Goal: Feedback & Contribution: Leave review/rating

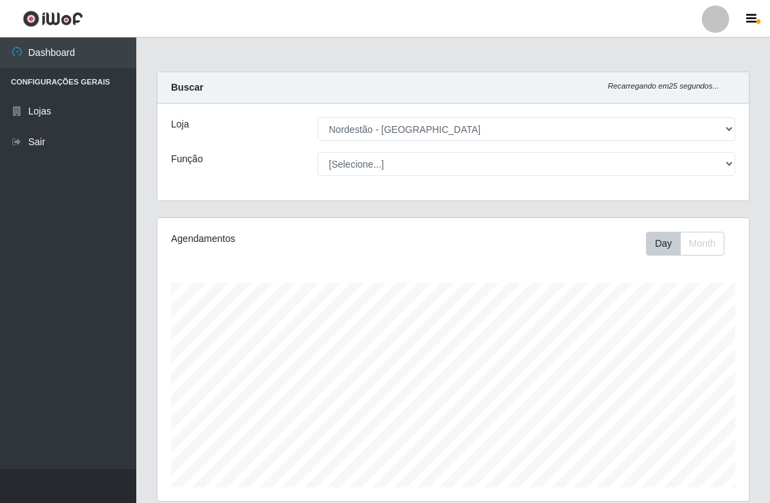
select select "454"
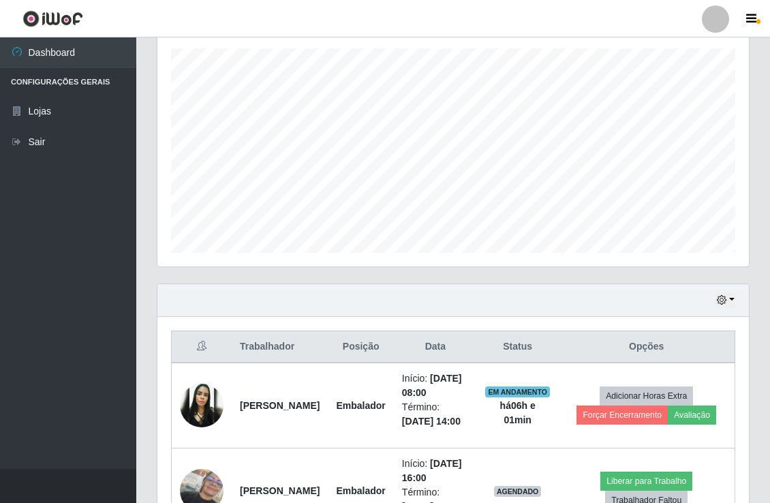
click at [698, 425] on button "Avaliação" at bounding box center [692, 415] width 48 height 19
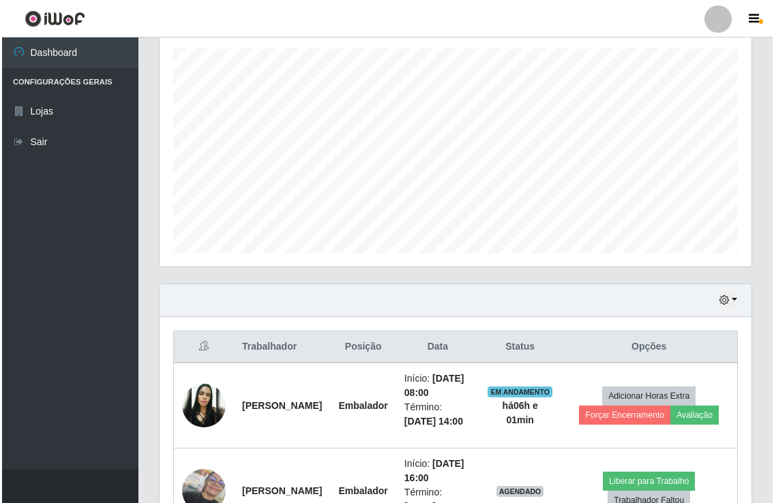
scroll to position [282, 583]
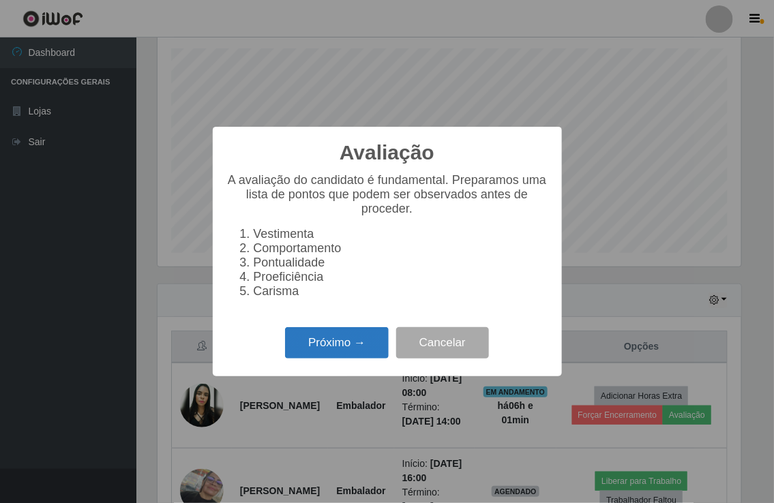
click at [344, 354] on button "Próximo →" at bounding box center [337, 343] width 104 height 32
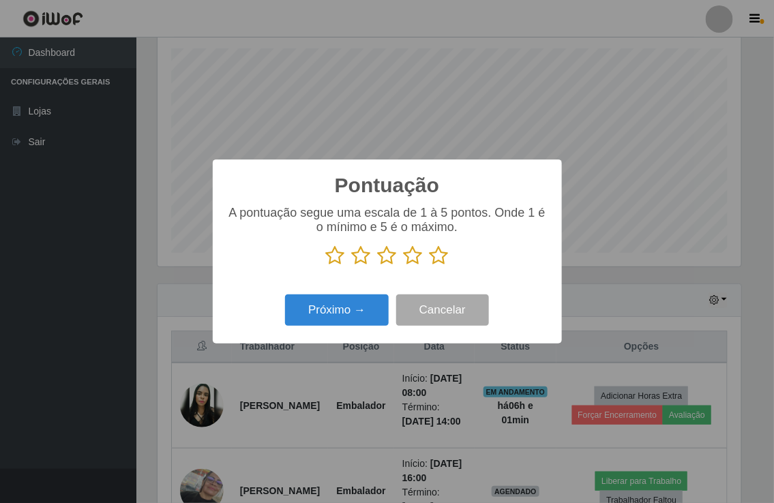
scroll to position [681316, 681016]
click at [443, 255] on icon at bounding box center [438, 255] width 19 height 20
click at [429, 266] on input "radio" at bounding box center [429, 266] width 0 height 0
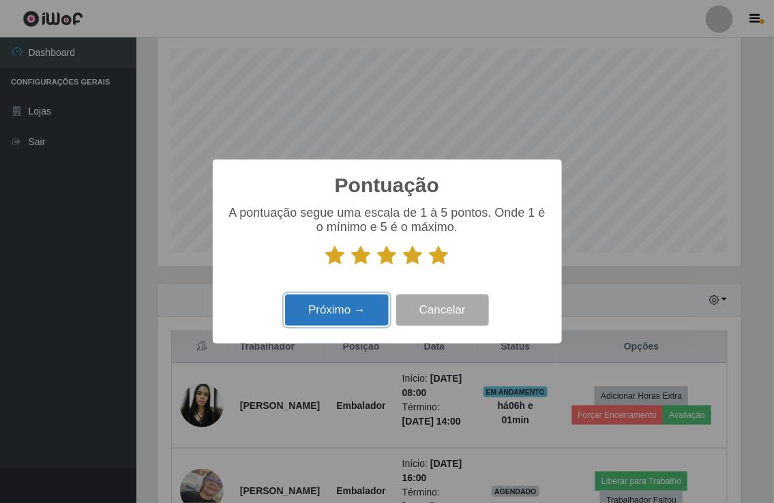
click at [334, 314] on button "Próximo →" at bounding box center [337, 310] width 104 height 32
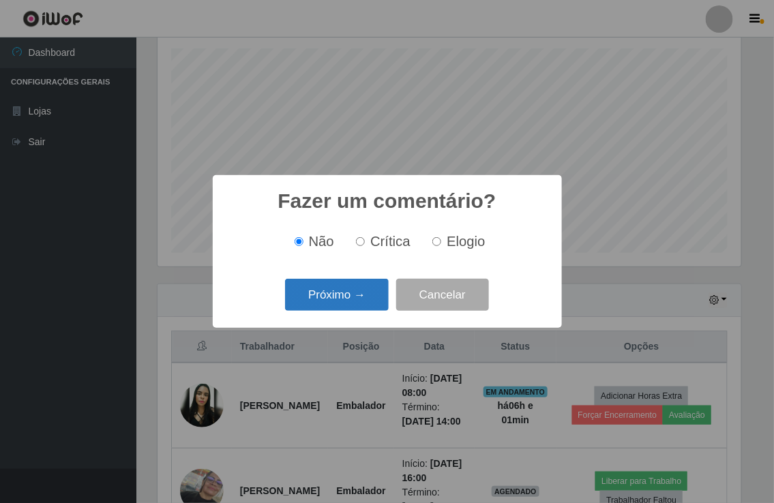
click at [346, 287] on button "Próximo →" at bounding box center [337, 295] width 104 height 32
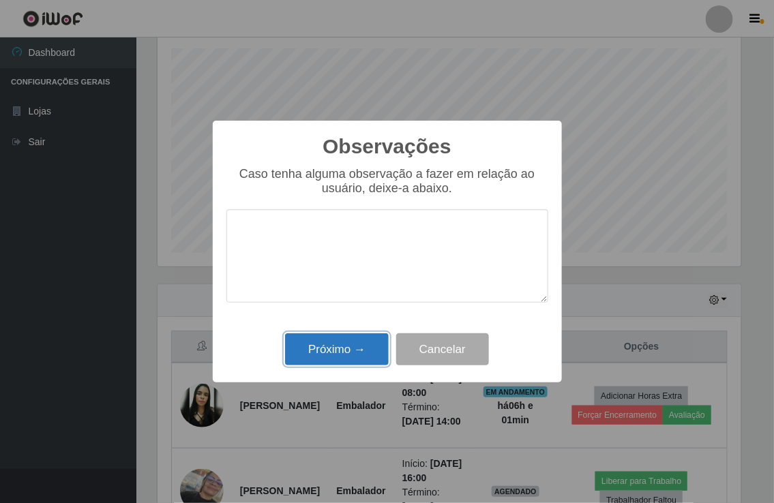
click at [348, 348] on button "Próximo →" at bounding box center [337, 349] width 104 height 32
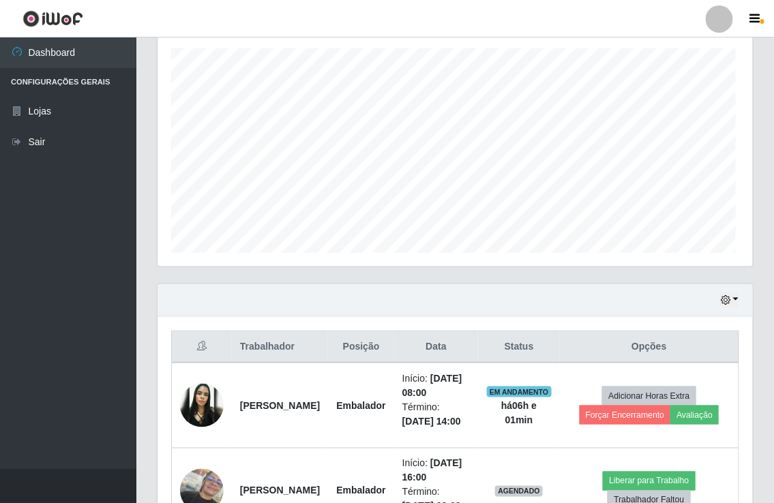
scroll to position [282, 591]
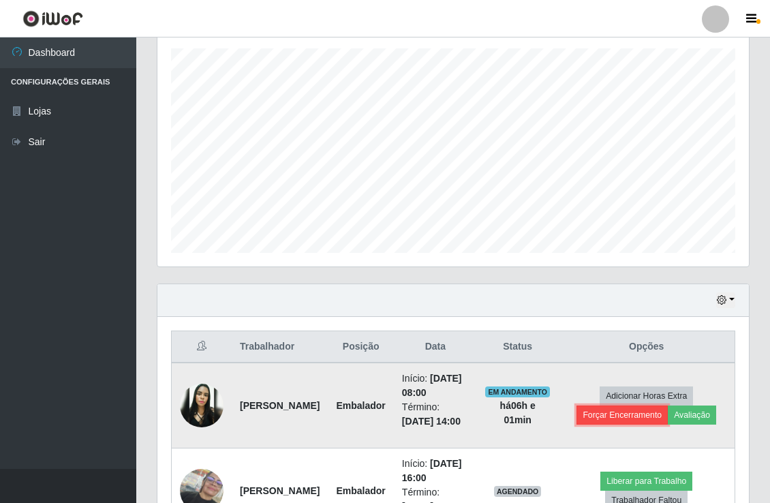
click at [639, 425] on button "Forçar Encerramento" at bounding box center [622, 415] width 91 height 19
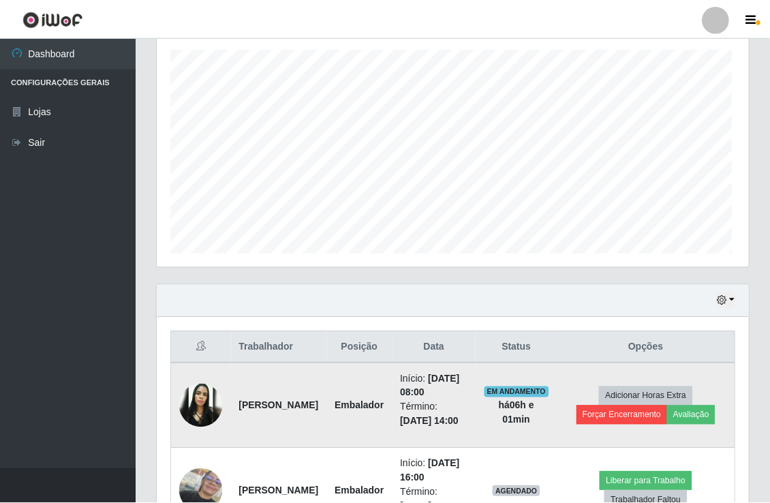
scroll to position [282, 583]
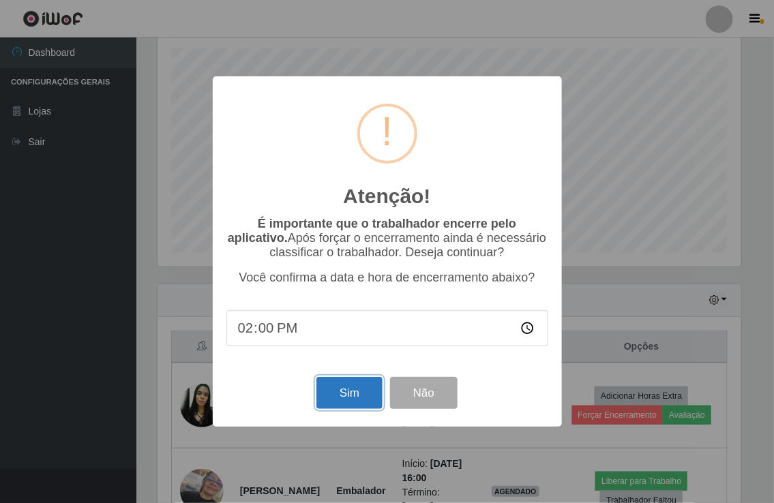
click at [350, 391] on button "Sim" at bounding box center [349, 393] width 66 height 32
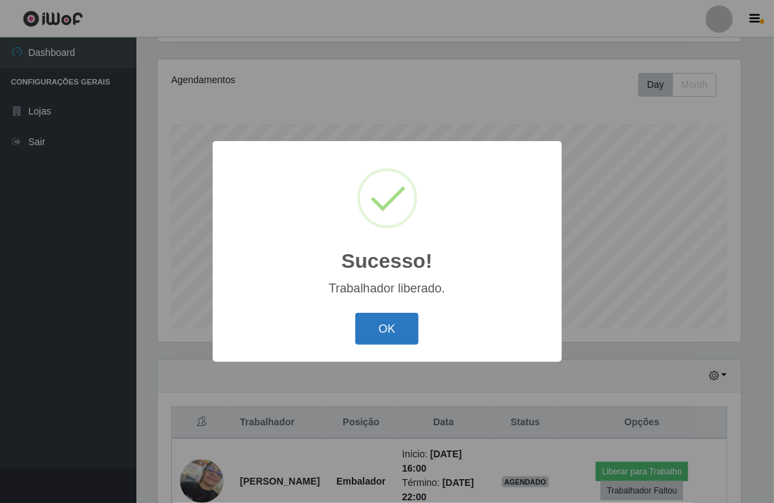
click at [389, 329] on button "OK" at bounding box center [386, 329] width 63 height 32
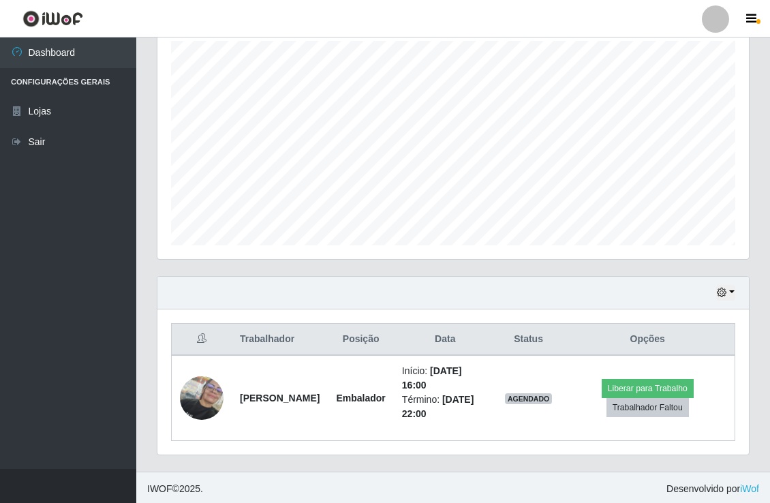
scroll to position [244, 0]
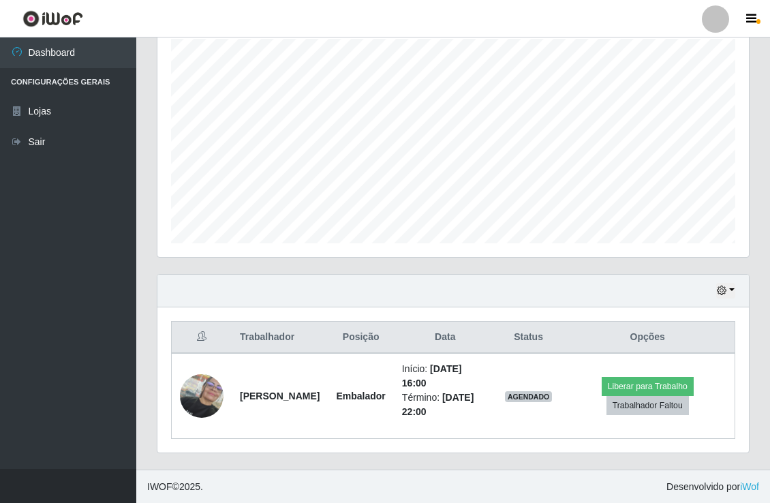
click at [461, 468] on div "Hoje 1 dia 3 dias 1 Semana Não encerrados Trabalhador Posição Data Status Opçõe…" at bounding box center [453, 372] width 613 height 196
